Goal: Information Seeking & Learning: Learn about a topic

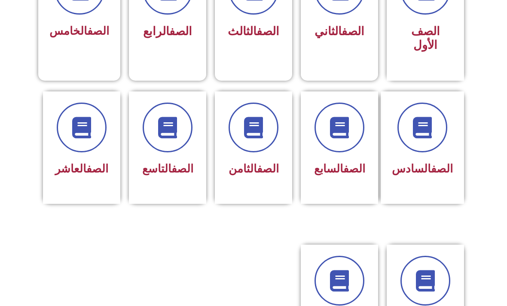
scroll to position [298, 0]
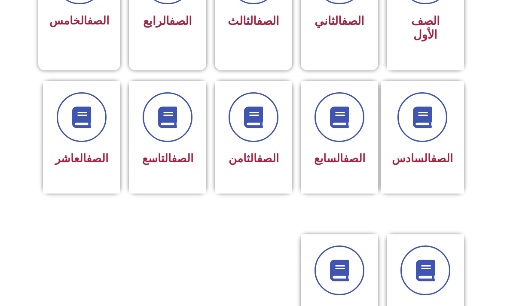
click at [170, 135] on span at bounding box center [168, 117] width 50 height 50
click at [181, 149] on div "الصف التاسع" at bounding box center [167, 159] width 55 height 21
click at [175, 116] on icon at bounding box center [167, 117] width 21 height 21
click at [192, 184] on div "الصف التاسع" at bounding box center [167, 137] width 77 height 113
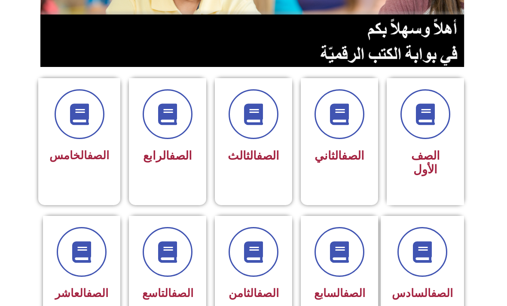
scroll to position [161, 0]
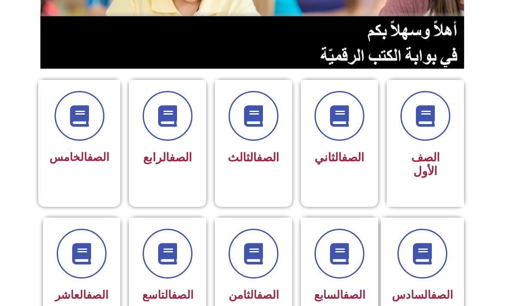
click at [163, 251] on icon at bounding box center [167, 253] width 21 height 21
click at [168, 253] on icon at bounding box center [167, 253] width 21 height 21
click at [181, 254] on span at bounding box center [168, 254] width 50 height 50
click at [170, 302] on span "الصف التاسع" at bounding box center [167, 295] width 51 height 13
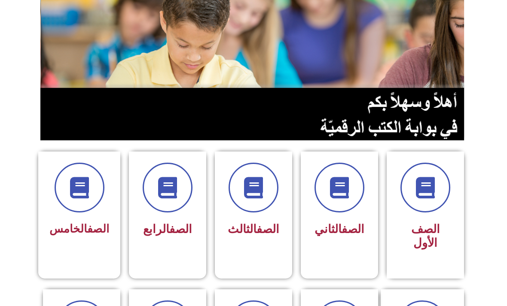
scroll to position [0, 0]
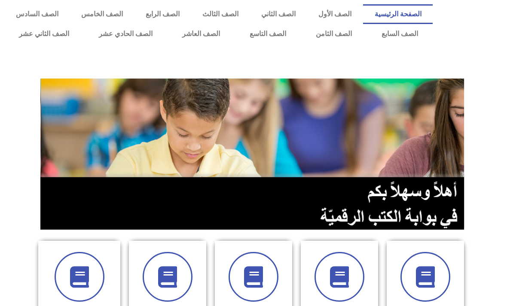
click at [270, 37] on link "الصف التاسع" at bounding box center [268, 34] width 66 height 20
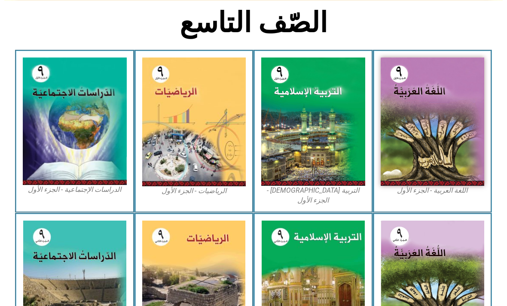
scroll to position [209, 0]
click at [328, 109] on img at bounding box center [313, 122] width 104 height 129
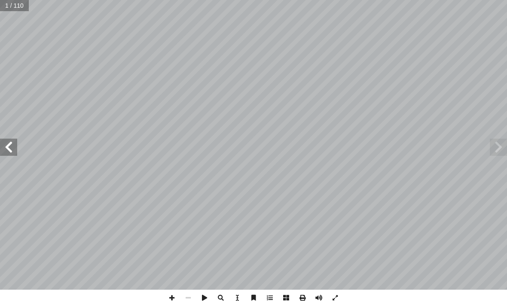
click at [505, 142] on span at bounding box center [498, 147] width 17 height 17
click at [494, 148] on span at bounding box center [498, 147] width 17 height 17
click at [495, 144] on span at bounding box center [498, 147] width 17 height 17
click at [506, 153] on span at bounding box center [498, 147] width 17 height 17
click at [496, 151] on span at bounding box center [498, 147] width 17 height 17
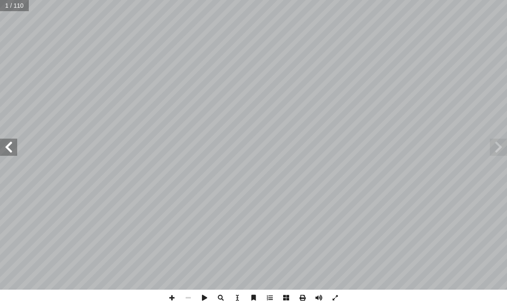
click at [503, 153] on span at bounding box center [498, 147] width 17 height 17
click at [503, 154] on span at bounding box center [498, 147] width 17 height 17
click at [497, 147] on span at bounding box center [498, 147] width 17 height 17
click at [12, 147] on span at bounding box center [8, 147] width 17 height 17
click at [11, 149] on span at bounding box center [8, 147] width 17 height 17
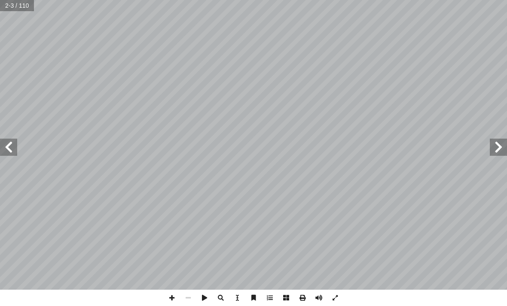
click at [4, 151] on span at bounding box center [8, 147] width 17 height 17
click at [11, 149] on span at bounding box center [8, 147] width 17 height 17
click at [10, 155] on span at bounding box center [8, 147] width 17 height 17
click at [9, 153] on span at bounding box center [8, 147] width 17 height 17
click at [497, 144] on span at bounding box center [498, 147] width 17 height 17
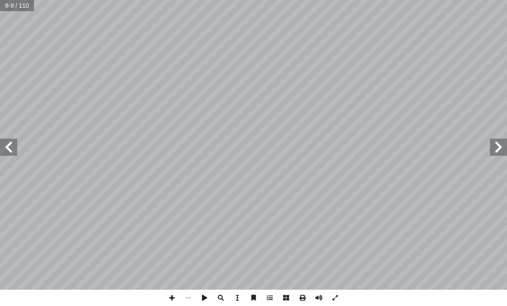
click at [10, 147] on span at bounding box center [8, 147] width 17 height 17
click at [14, 143] on span at bounding box center [8, 147] width 17 height 17
click at [6, 142] on span at bounding box center [8, 147] width 17 height 17
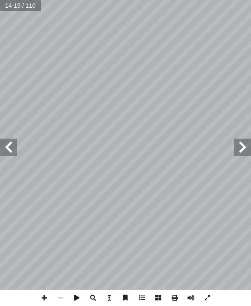
click at [16, 146] on span at bounding box center [8, 147] width 17 height 17
click at [12, 150] on span at bounding box center [8, 147] width 17 height 17
click at [14, 147] on span at bounding box center [8, 147] width 17 height 17
click at [16, 147] on span at bounding box center [8, 147] width 17 height 17
click at [9, 150] on span at bounding box center [8, 147] width 17 height 17
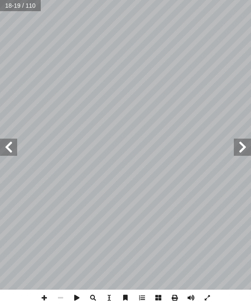
click at [5, 147] on span at bounding box center [8, 147] width 17 height 17
click at [10, 145] on span at bounding box center [8, 147] width 17 height 17
click at [15, 148] on span at bounding box center [8, 147] width 17 height 17
click at [15, 151] on span at bounding box center [8, 147] width 17 height 17
click at [9, 143] on span at bounding box center [8, 147] width 17 height 17
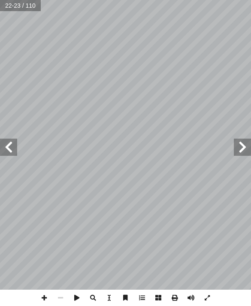
click at [14, 144] on span at bounding box center [8, 147] width 17 height 17
click at [9, 142] on span at bounding box center [8, 147] width 17 height 17
click at [14, 142] on span at bounding box center [8, 147] width 17 height 17
click at [15, 144] on span at bounding box center [8, 147] width 17 height 17
click at [15, 147] on span at bounding box center [8, 147] width 17 height 17
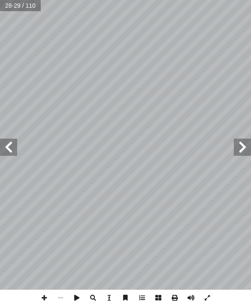
click at [10, 149] on span at bounding box center [8, 147] width 17 height 17
click at [243, 147] on span at bounding box center [242, 147] width 17 height 17
click at [239, 155] on span at bounding box center [242, 147] width 17 height 17
click at [11, 151] on span at bounding box center [8, 147] width 17 height 17
click at [9, 149] on span at bounding box center [8, 147] width 17 height 17
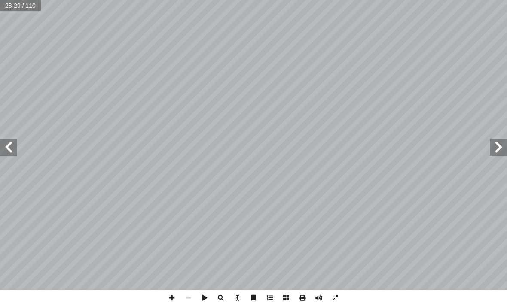
click at [16, 149] on span at bounding box center [8, 147] width 17 height 17
click at [16, 144] on span at bounding box center [8, 147] width 17 height 17
